Goal: Navigation & Orientation: Find specific page/section

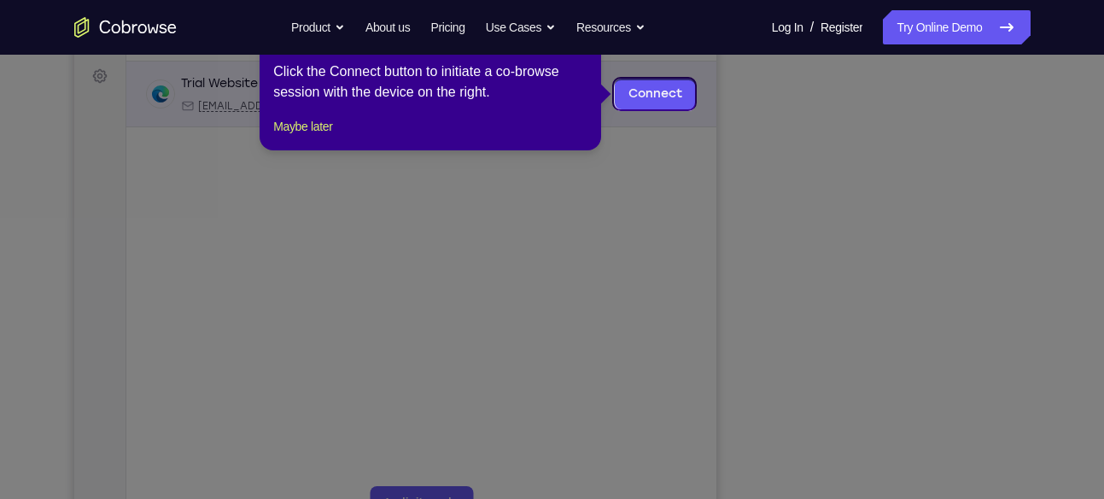
scroll to position [249, 0]
click at [654, 102] on link "Connect" at bounding box center [654, 95] width 81 height 31
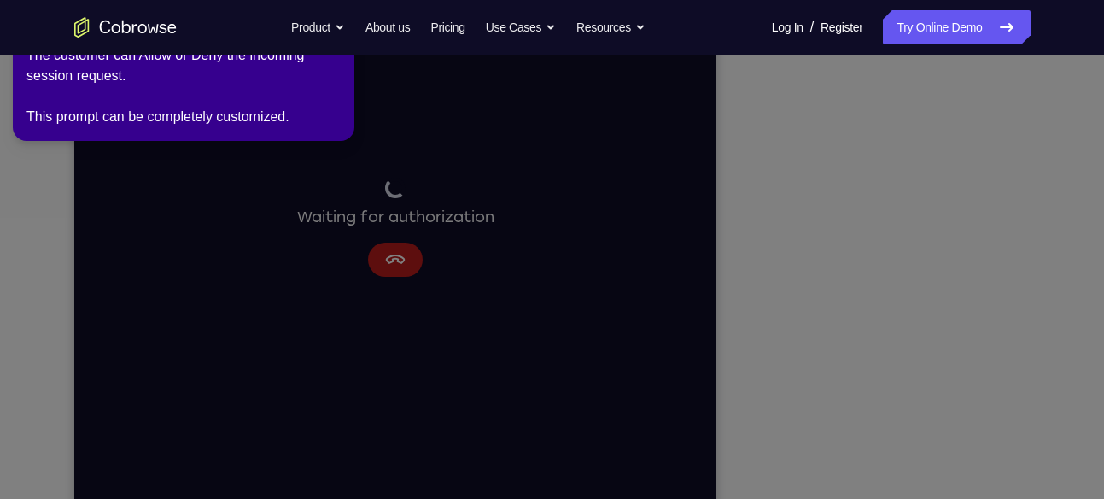
scroll to position [282, 0]
click at [404, 261] on icon at bounding box center [555, 246] width 1124 height 506
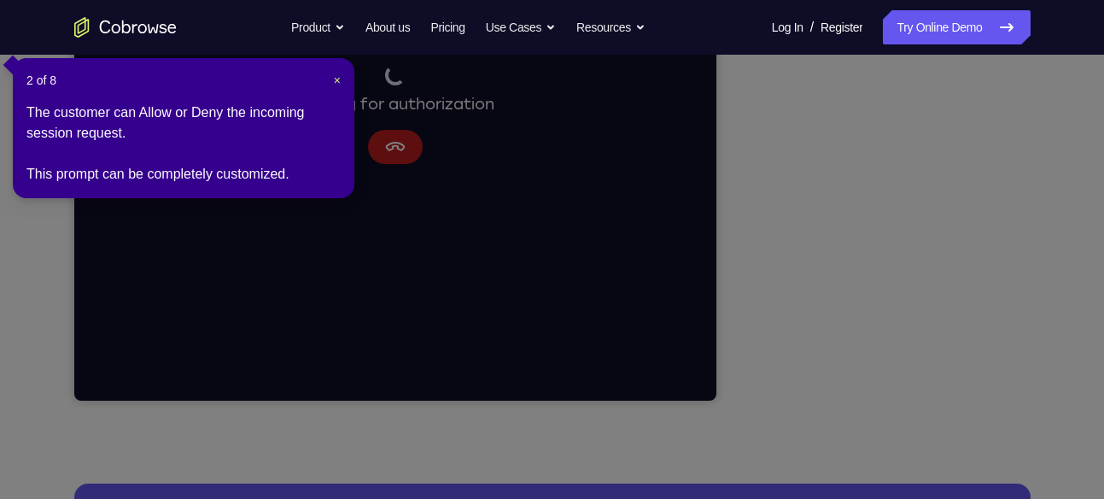
scroll to position [390, 0]
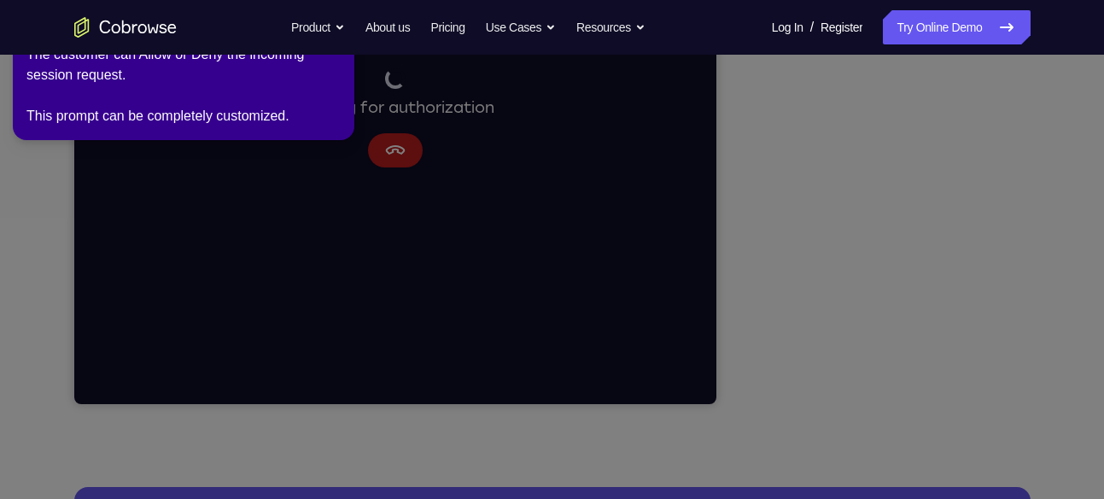
click at [972, 307] on icon at bounding box center [555, 246] width 1124 height 506
click at [436, 130] on icon at bounding box center [555, 246] width 1124 height 506
click at [972, 22] on link "Try Online Demo" at bounding box center [956, 27] width 147 height 34
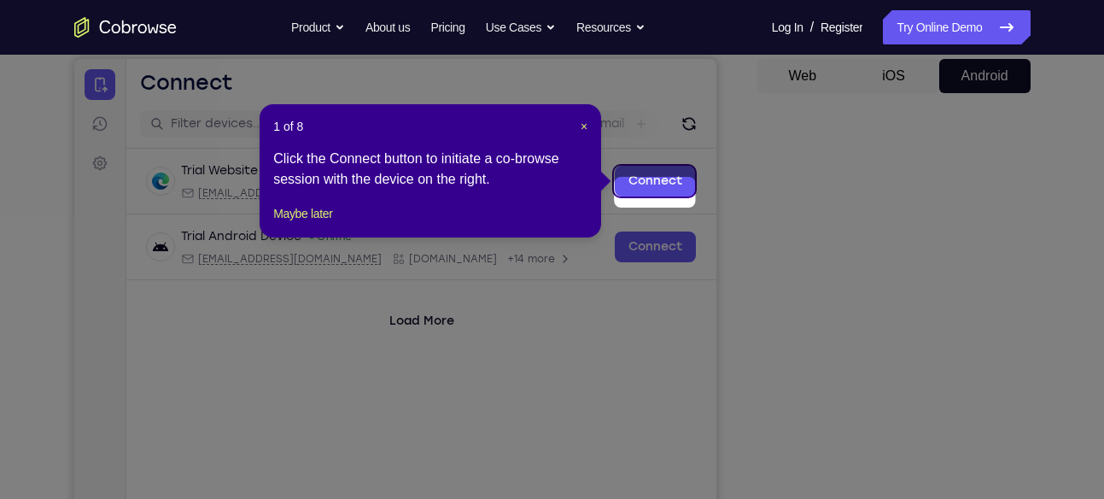
scroll to position [123, 0]
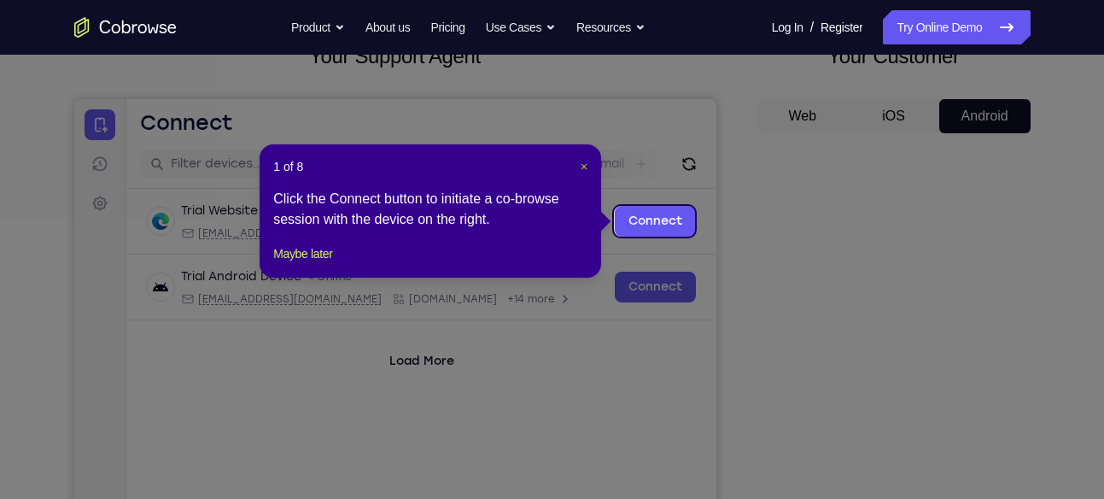
click at [587, 165] on span "×" at bounding box center [584, 167] width 7 height 14
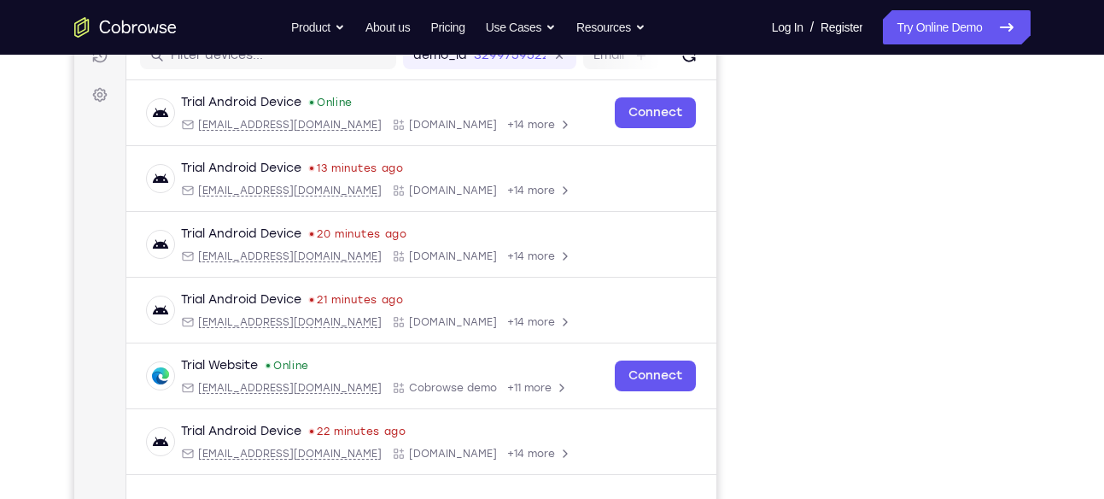
scroll to position [231, 0]
